Goal: Information Seeking & Learning: Check status

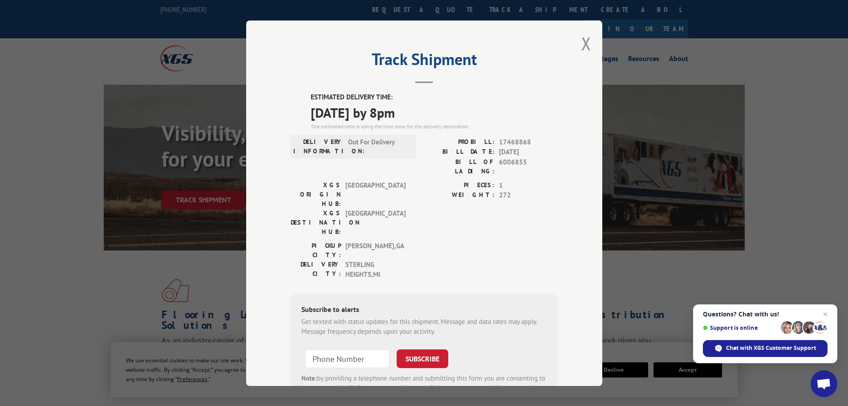
click at [509, 139] on span "17468868" at bounding box center [528, 142] width 59 height 10
copy span "17468868"
click at [585, 38] on button "Close modal" at bounding box center [586, 44] width 10 height 24
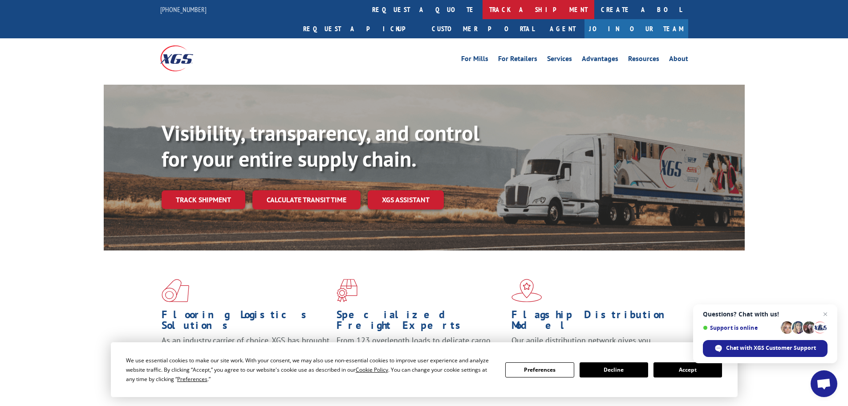
click at [483, 10] on link "track a shipment" at bounding box center [539, 9] width 112 height 19
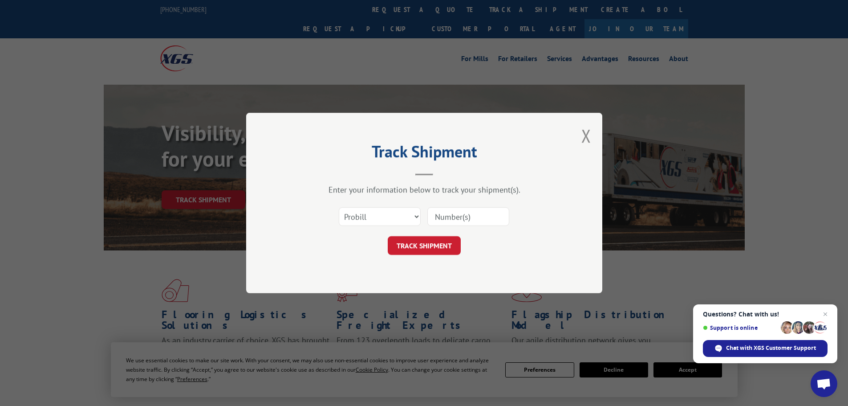
click at [447, 214] on input at bounding box center [468, 216] width 82 height 19
paste input "17468868"
type input "17468868"
click at [430, 244] on button "TRACK SHIPMENT" at bounding box center [424, 245] width 73 height 19
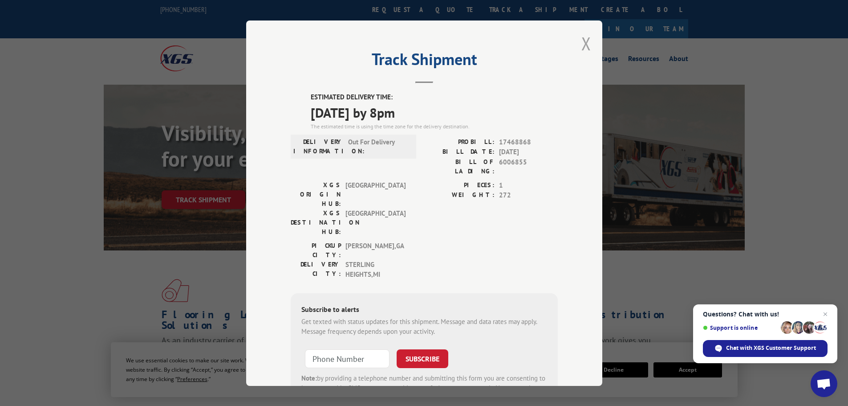
click at [581, 51] on button "Close modal" at bounding box center [586, 44] width 10 height 24
